Goal: Information Seeking & Learning: Learn about a topic

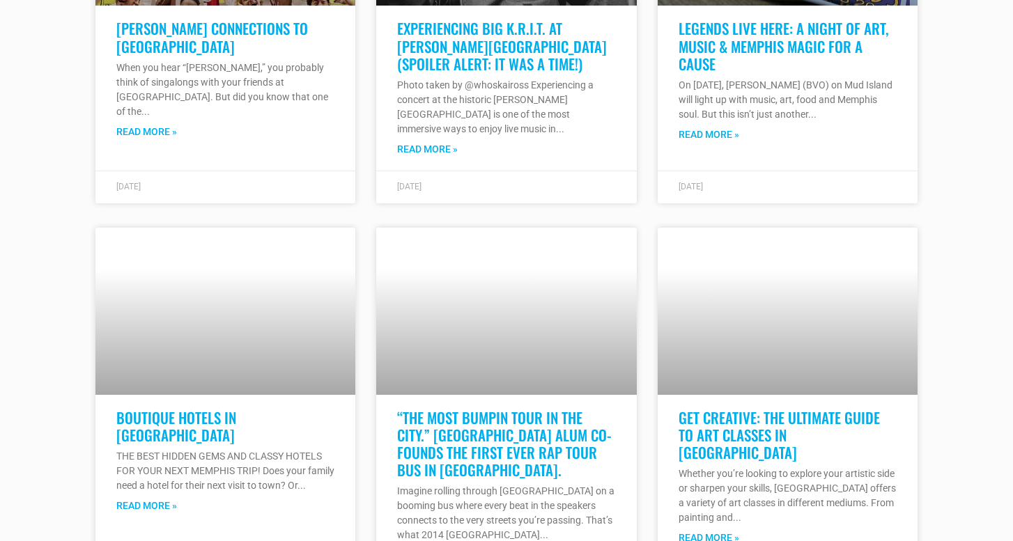
scroll to position [9217, 0]
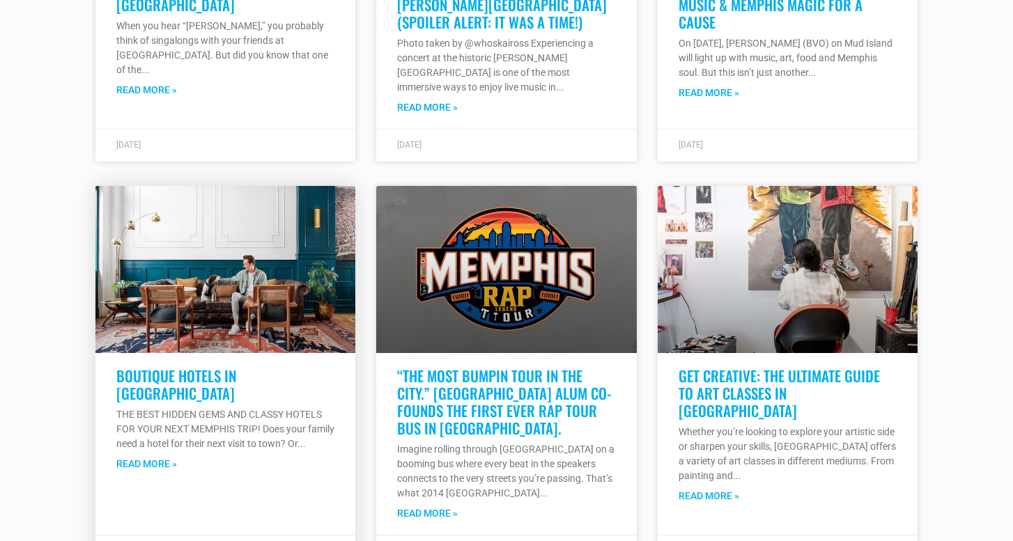
click at [330, 264] on link at bounding box center [225, 269] width 260 height 167
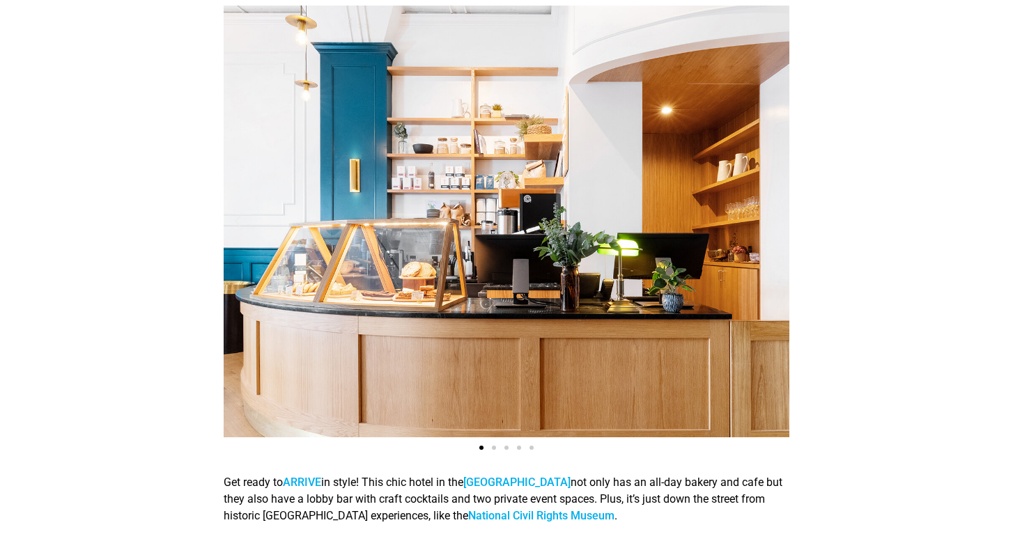
scroll to position [638, 0]
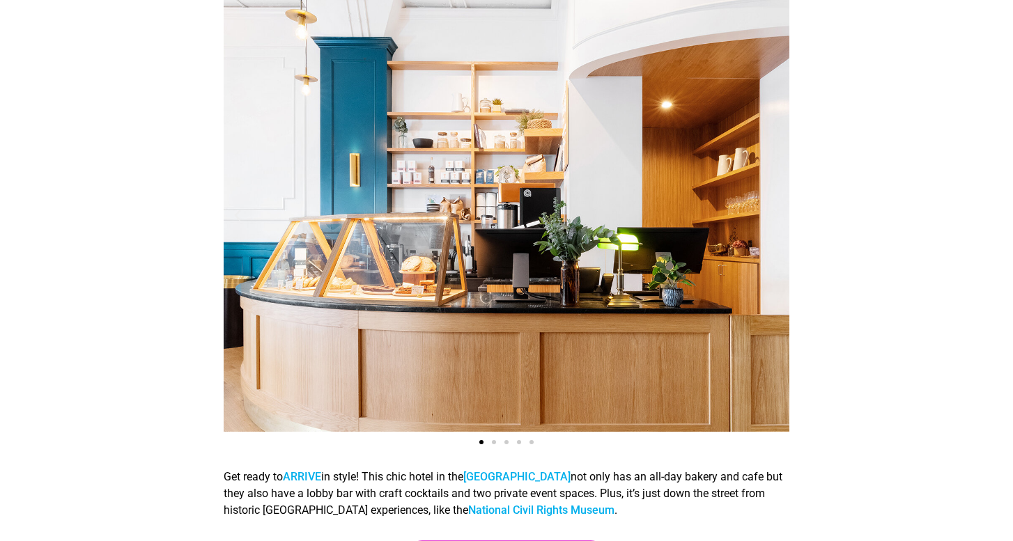
click at [493, 444] on span "Go to slide 2" at bounding box center [494, 442] width 4 height 4
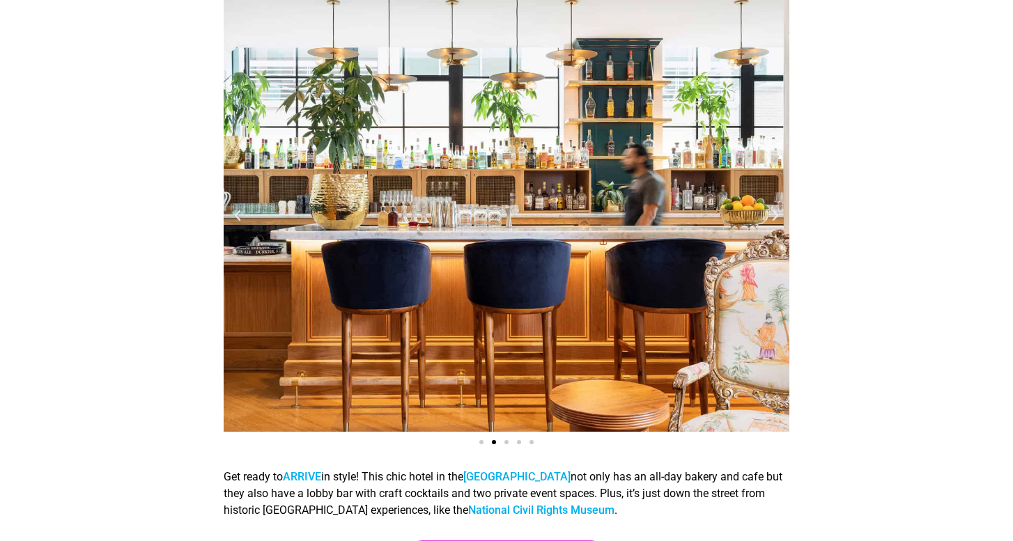
click at [506, 443] on span "Go to slide 3" at bounding box center [506, 442] width 4 height 4
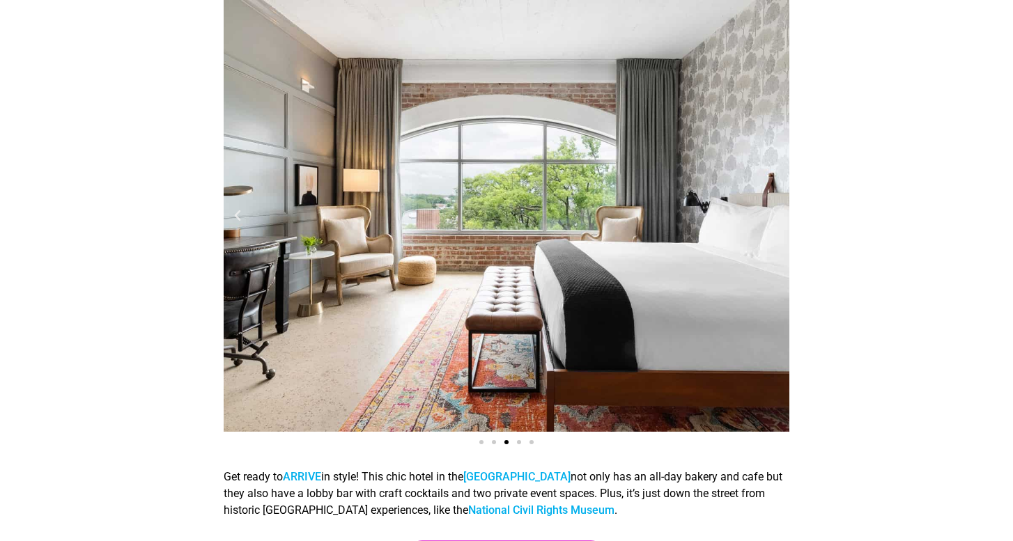
click at [521, 444] on span "Go to slide 4" at bounding box center [519, 442] width 4 height 4
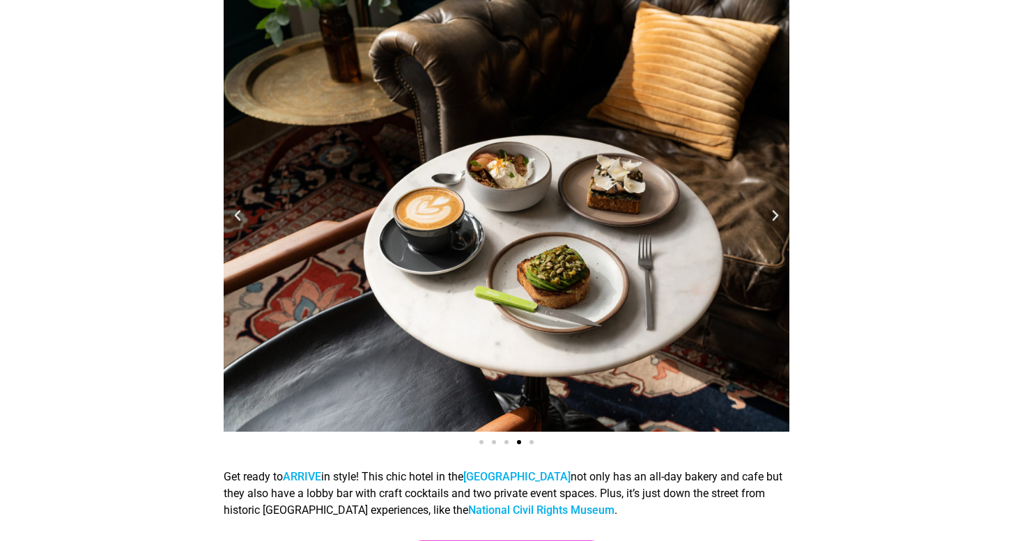
click at [529, 444] on div "Slides" at bounding box center [507, 441] width 566 height 17
click at [535, 441] on div "Slides" at bounding box center [507, 441] width 566 height 17
click at [534, 441] on div "Slides" at bounding box center [507, 441] width 566 height 17
click at [533, 441] on div "Slides" at bounding box center [507, 441] width 566 height 17
click at [531, 444] on span "Go to slide 5" at bounding box center [531, 442] width 4 height 4
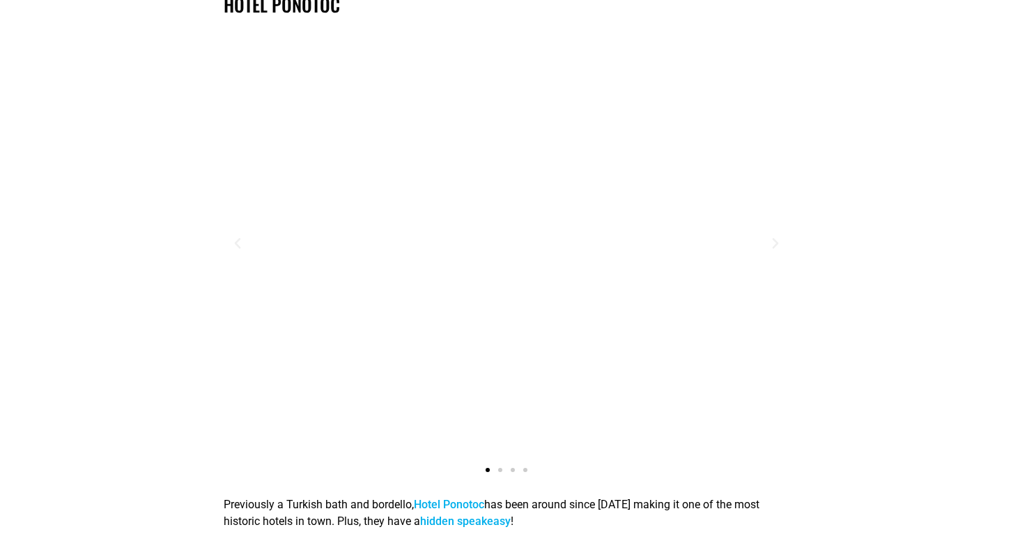
scroll to position [3389, 0]
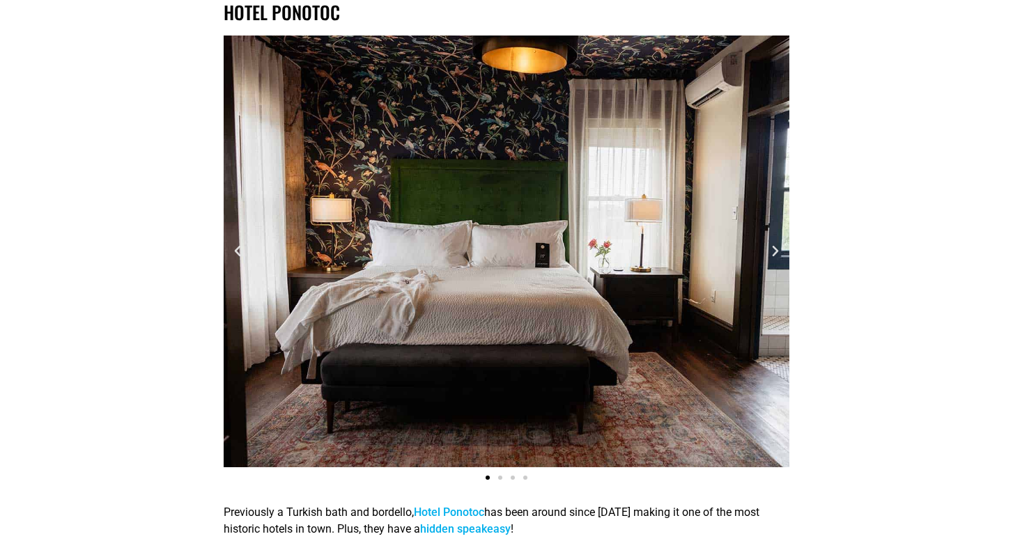
click at [774, 258] on div "Grand Suite Hotel Pontotoc" at bounding box center [507, 252] width 566 height 432
click at [772, 251] on icon "Next slide" at bounding box center [775, 252] width 14 height 14
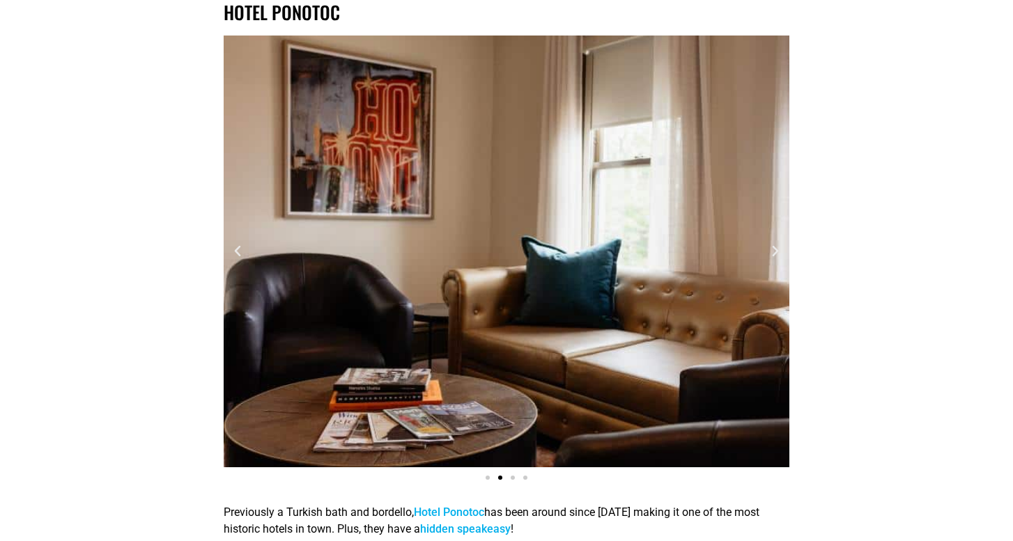
click at [772, 251] on icon "Next slide" at bounding box center [775, 252] width 14 height 14
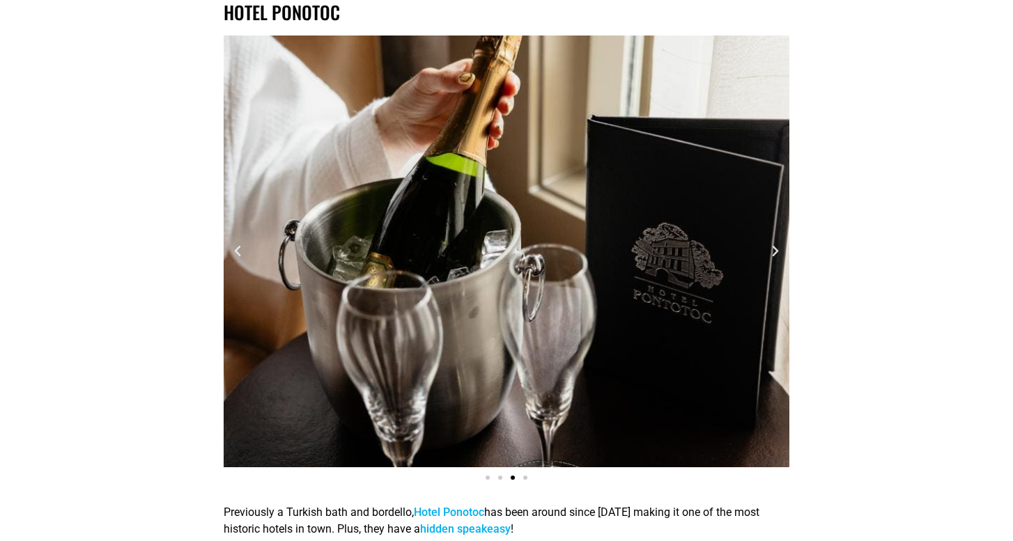
click at [772, 251] on icon "Next slide" at bounding box center [775, 252] width 14 height 14
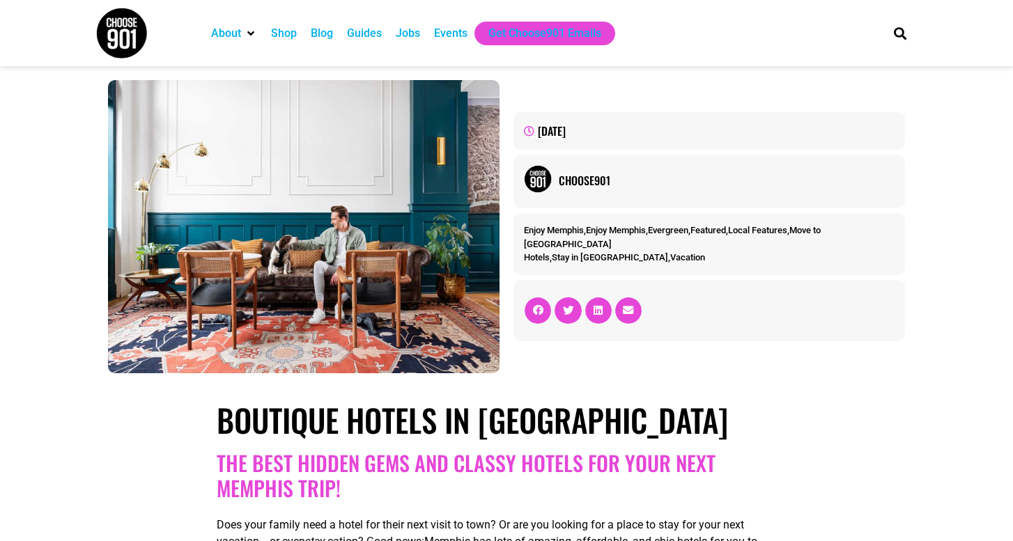
scroll to position [0, 0]
click at [114, 46] on img at bounding box center [121, 33] width 52 height 52
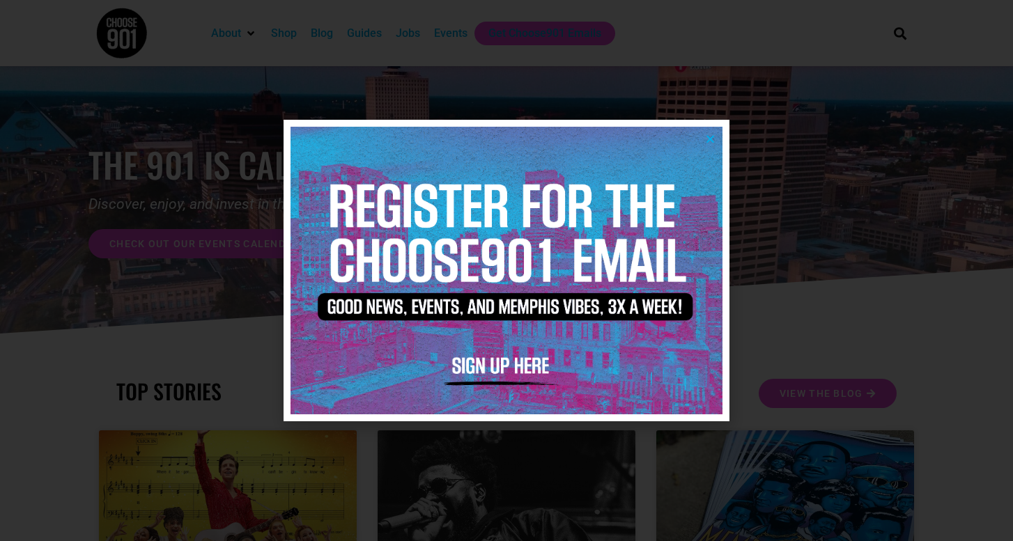
click at [711, 141] on icon "Close" at bounding box center [710, 139] width 10 height 10
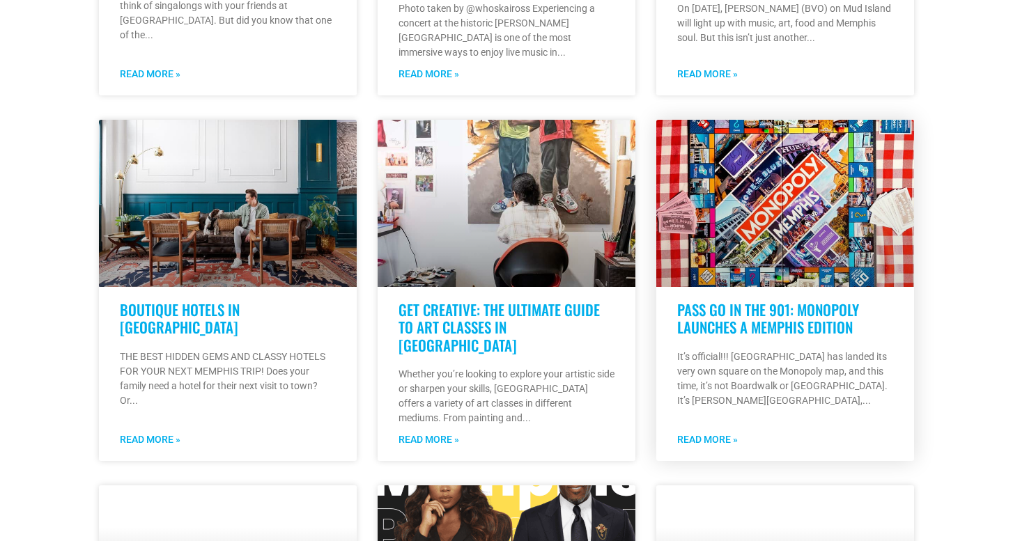
scroll to position [747, 0]
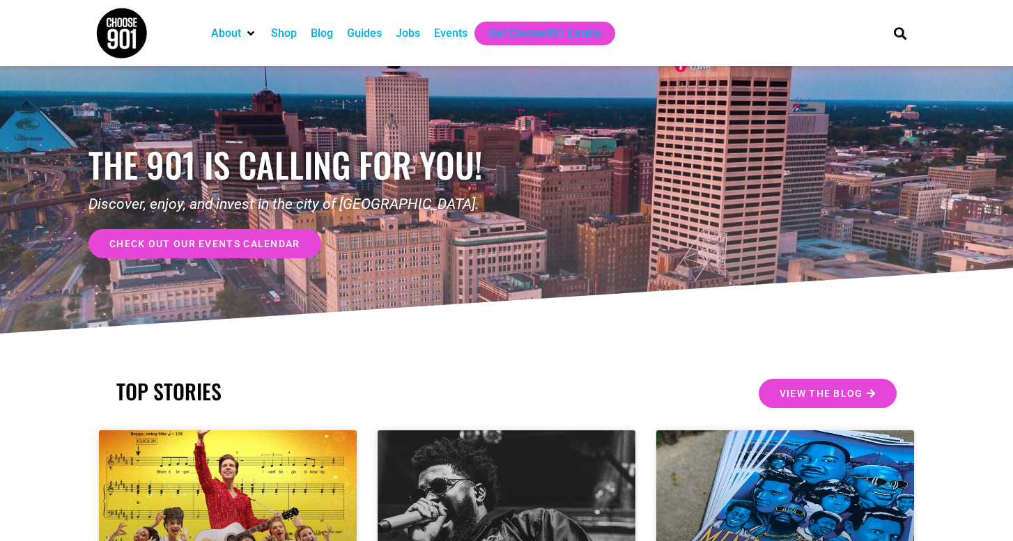
scroll to position [0, 0]
